Goal: Information Seeking & Learning: Learn about a topic

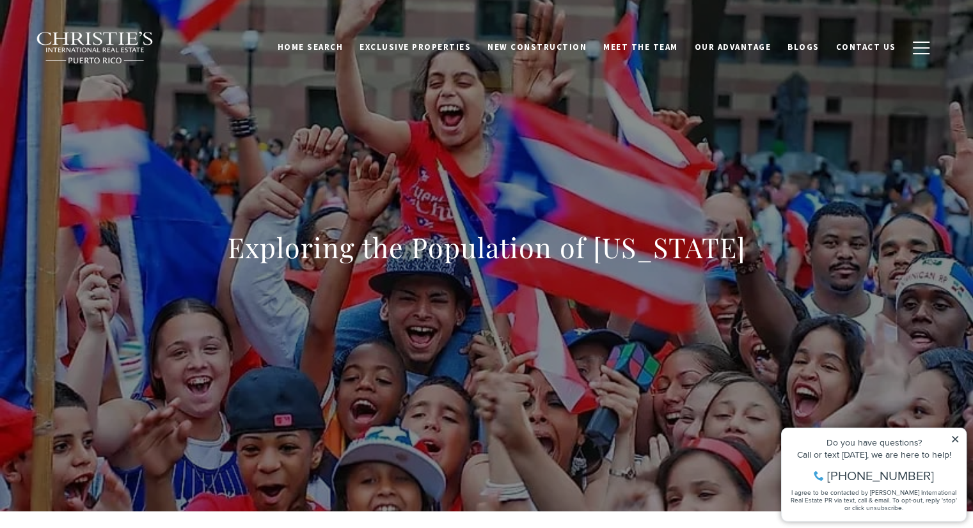
click at [565, 232] on h1 "Exploring the Population of [US_STATE]" at bounding box center [487, 248] width 518 height 36
